Goal: Task Accomplishment & Management: Manage account settings

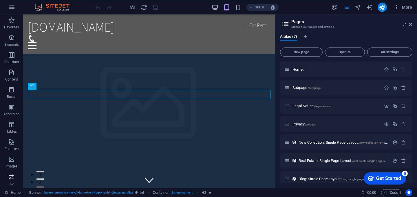
click at [14, 175] on icon "button" at bounding box center [11, 176] width 7 height 7
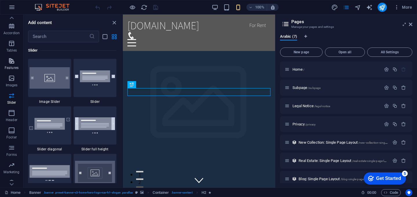
scroll to position [88, 0]
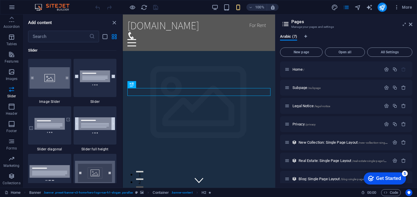
click at [0, 0] on div at bounding box center [0, 0] width 0 height 0
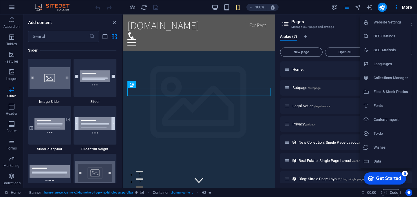
click at [19, 34] on div at bounding box center [208, 98] width 417 height 197
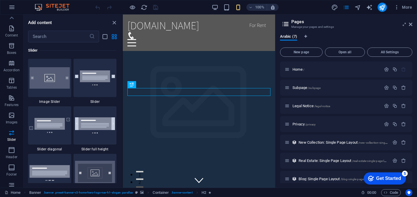
scroll to position [0, 0]
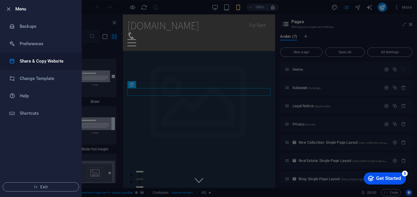
click at [28, 63] on h6 "Share & Copy Website" at bounding box center [47, 61] width 54 height 7
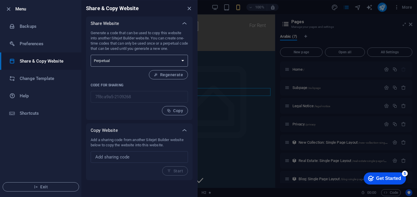
click at [176, 58] on select "One-time Perpetual" at bounding box center [139, 61] width 97 height 12
click at [164, 74] on span "Regenerate" at bounding box center [168, 74] width 29 height 5
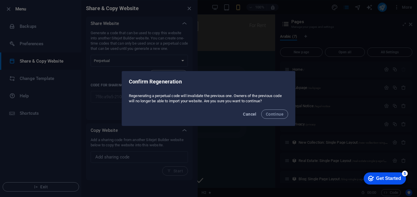
click at [252, 114] on span "Cancel" at bounding box center [249, 114] width 13 height 5
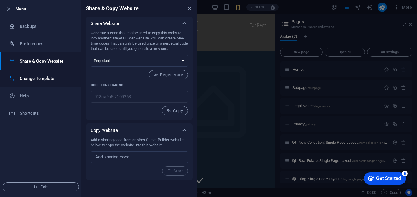
click at [32, 79] on h6 "Change Template" at bounding box center [47, 78] width 54 height 7
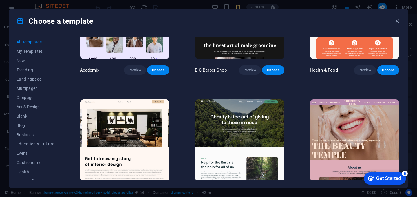
scroll to position [549, 0]
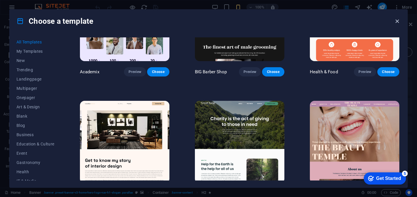
click at [397, 23] on icon "button" at bounding box center [397, 21] width 7 height 7
